Goal: Ask a question

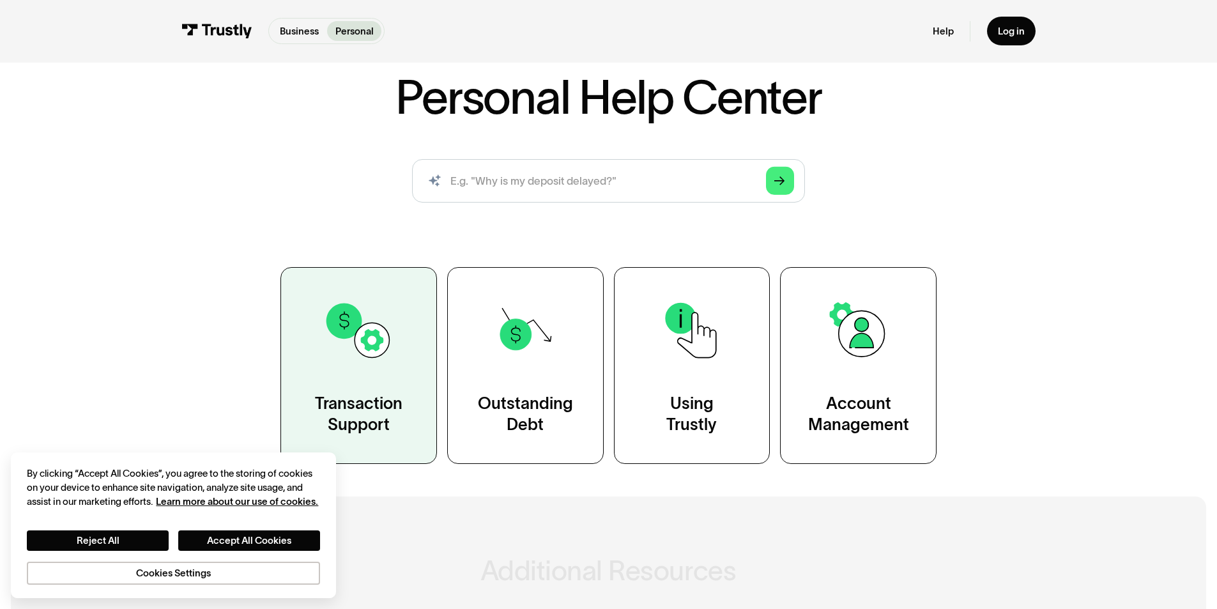
scroll to position [192, 0]
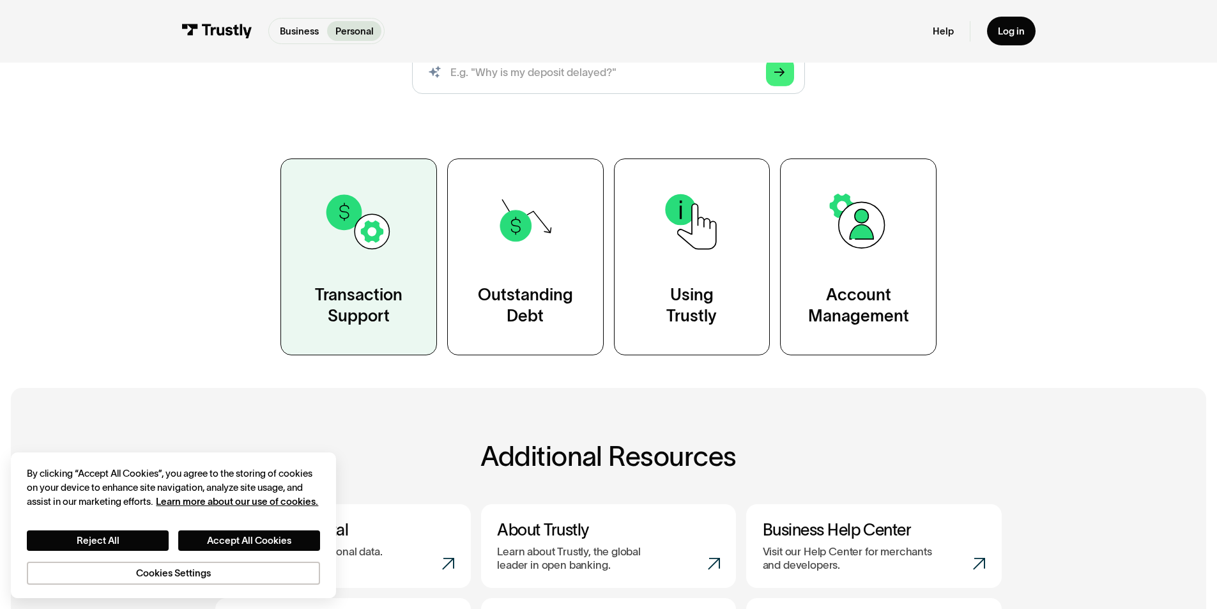
click at [380, 307] on div "Transaction Support" at bounding box center [359, 305] width 88 height 43
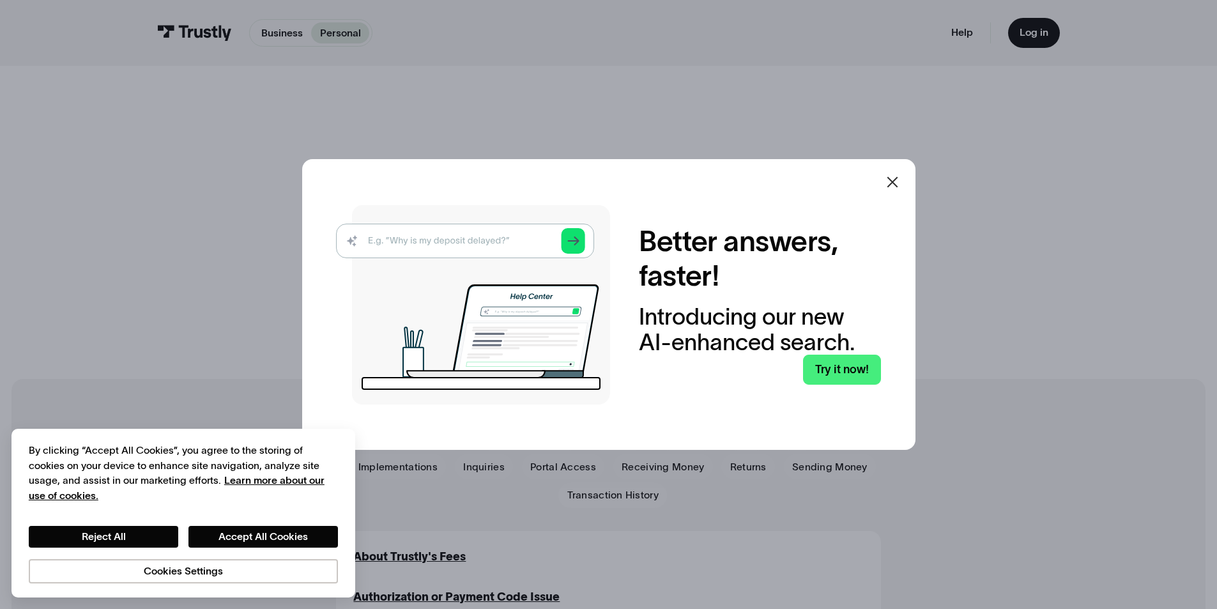
click at [483, 242] on img at bounding box center [473, 304] width 274 height 199
click at [439, 235] on img at bounding box center [473, 304] width 274 height 199
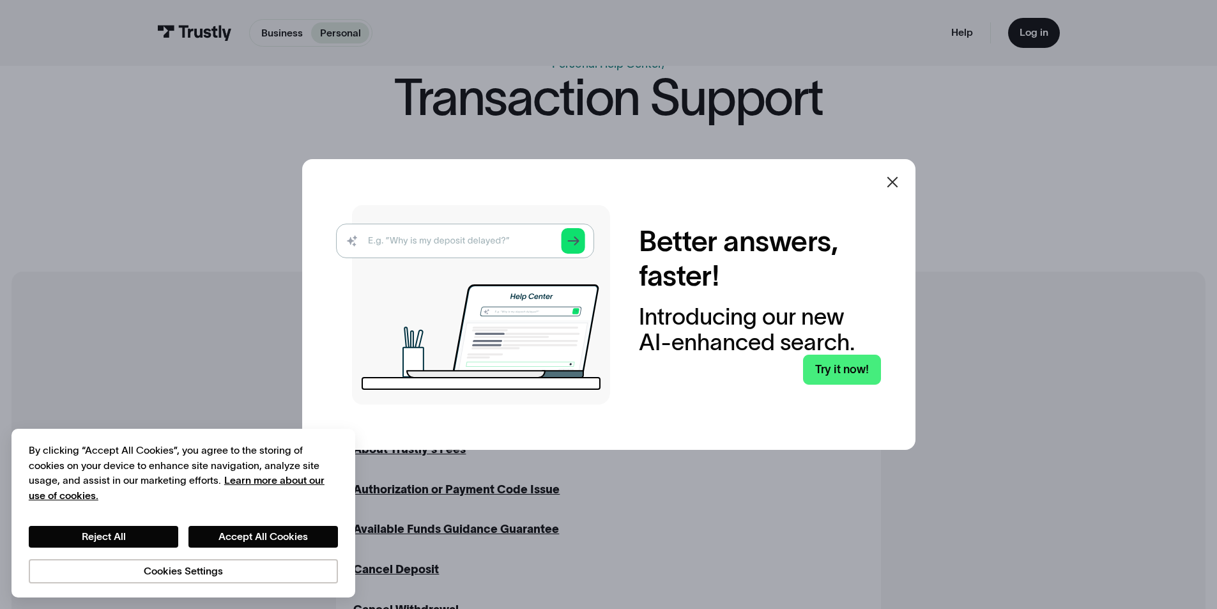
scroll to position [128, 0]
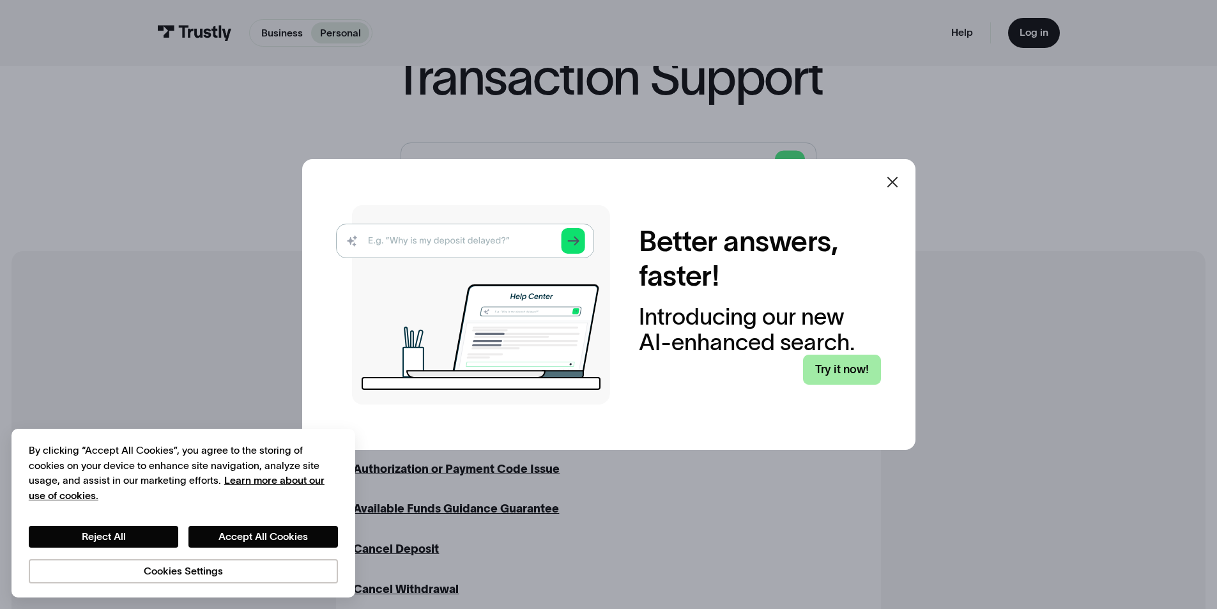
click at [849, 372] on link "Try it now!" at bounding box center [842, 370] width 78 height 30
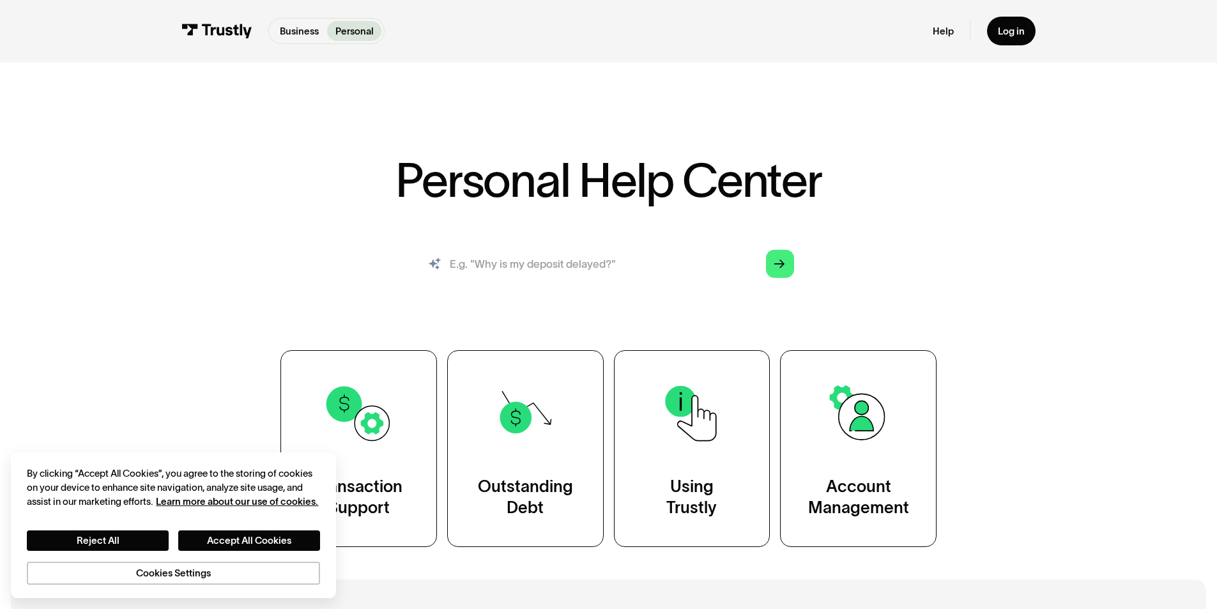
click at [521, 261] on input "search" at bounding box center [608, 263] width 393 height 43
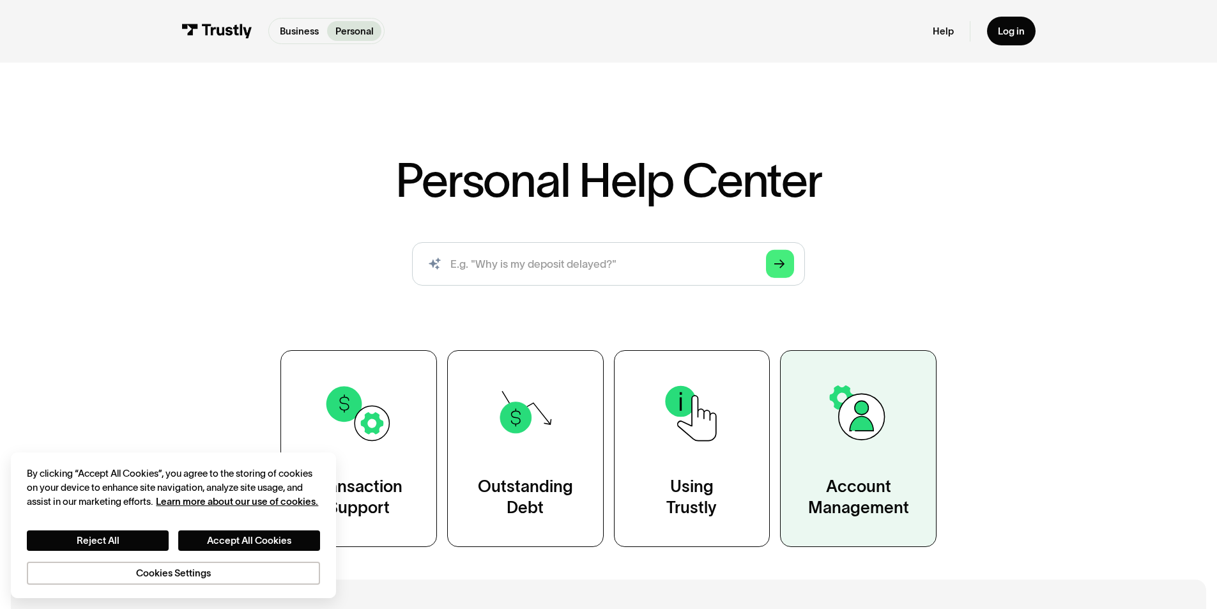
click at [844, 471] on link "Account Management" at bounding box center [858, 448] width 157 height 196
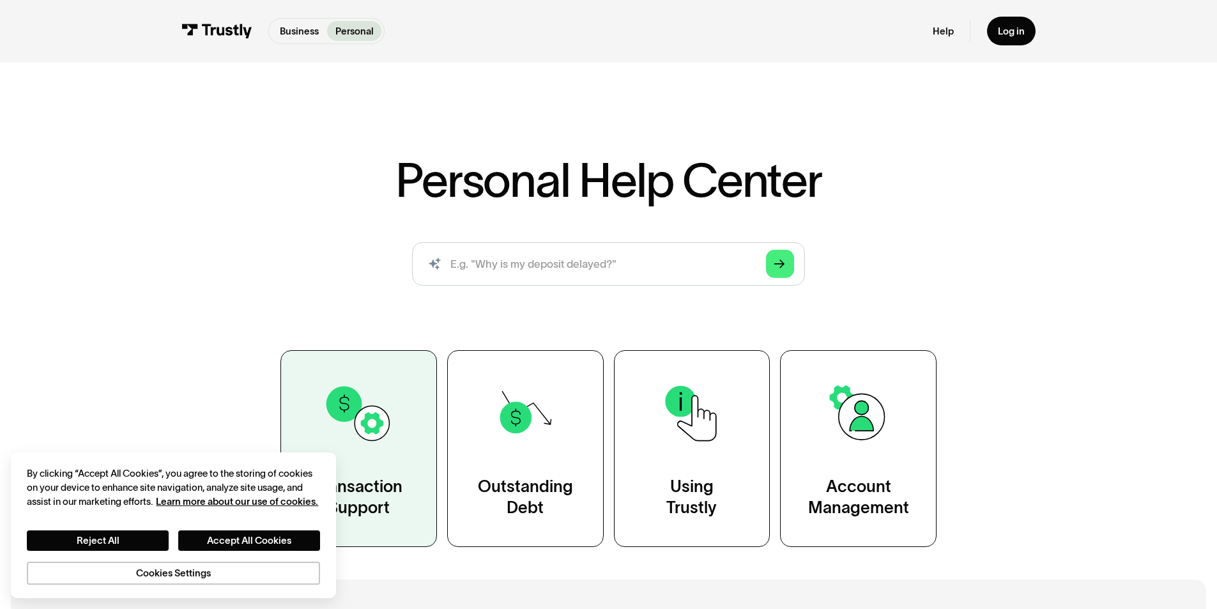
click at [392, 468] on link "Transaction Support" at bounding box center [359, 448] width 157 height 196
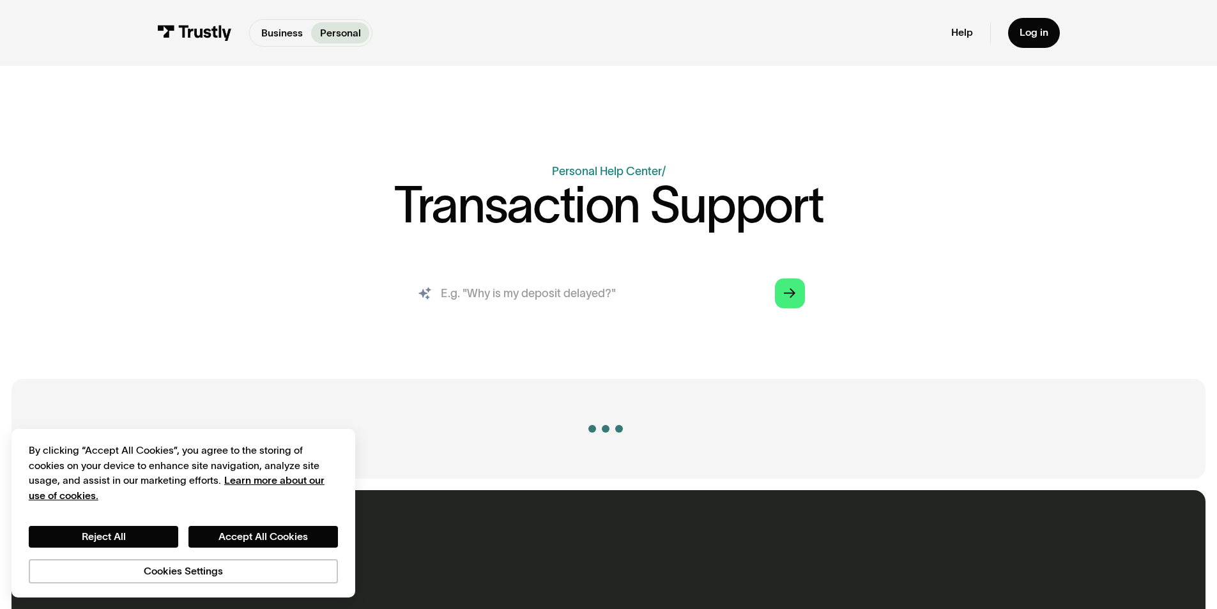
click at [514, 300] on input "search" at bounding box center [608, 293] width 415 height 46
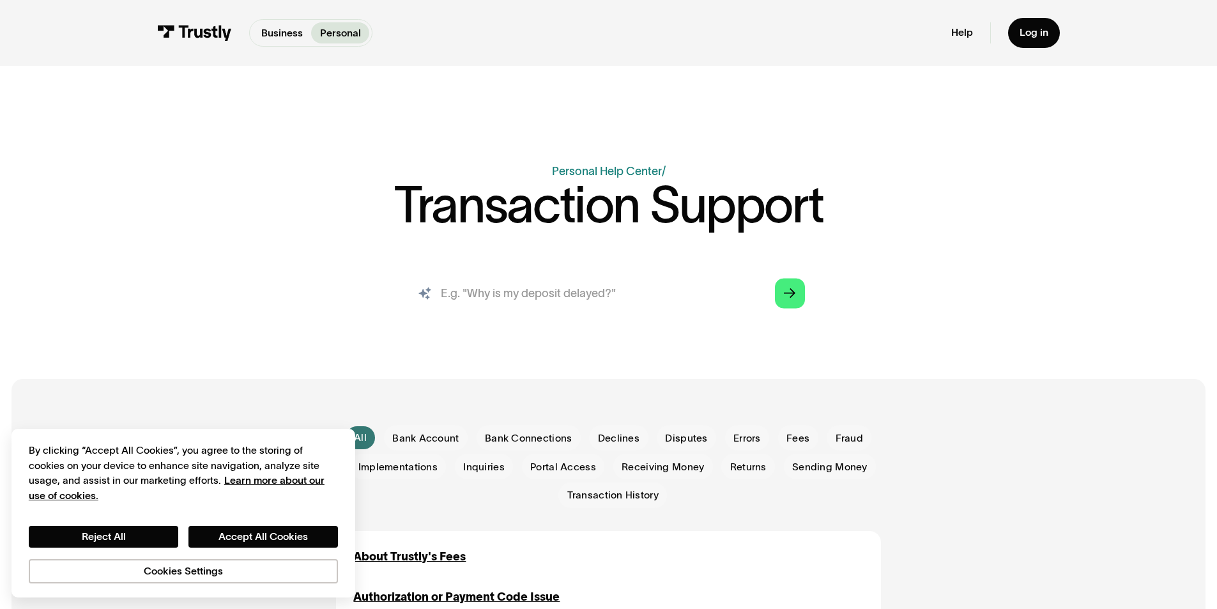
click at [538, 291] on input "search" at bounding box center [608, 293] width 415 height 46
click at [288, 541] on button "Accept All Cookies" at bounding box center [264, 537] width 150 height 22
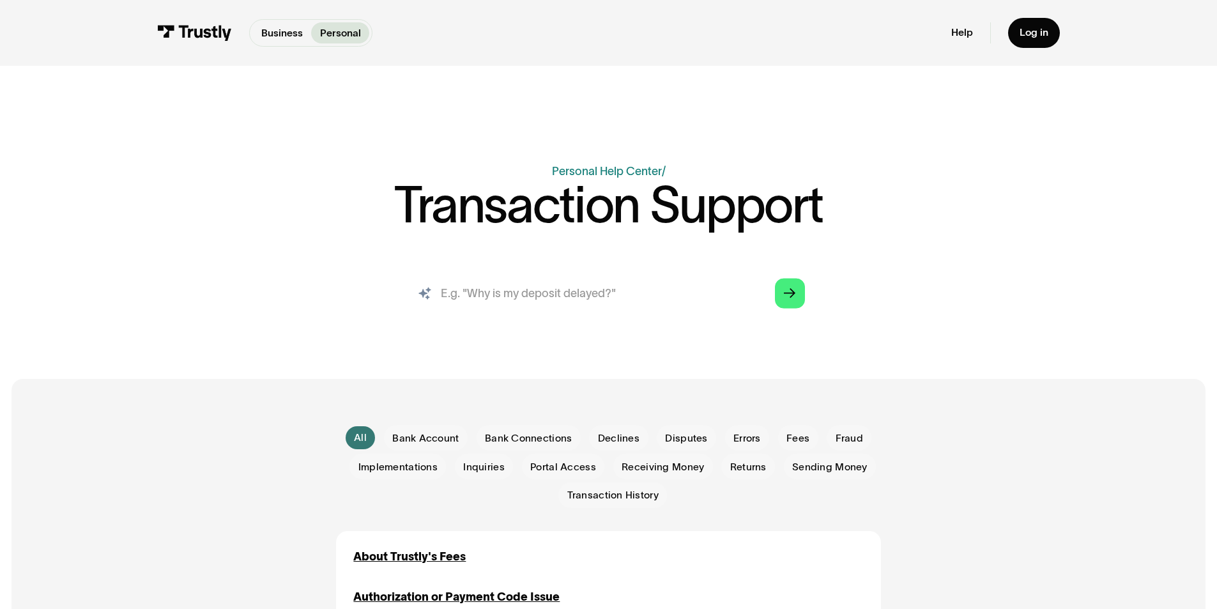
click at [543, 291] on input "search" at bounding box center [608, 293] width 415 height 46
type input "account was hacked"
